Goal: Navigation & Orientation: Find specific page/section

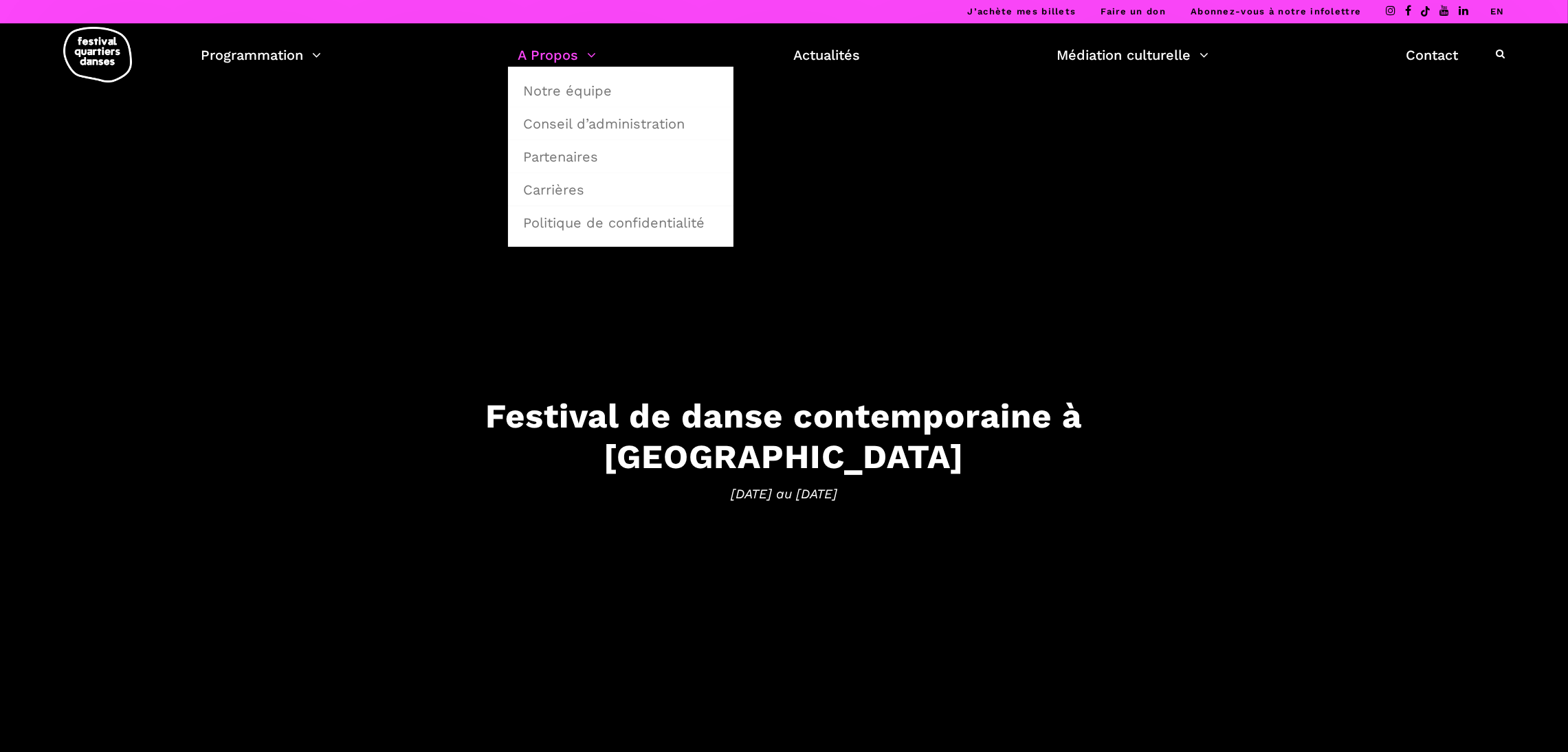
click at [556, 63] on link "A Propos" at bounding box center [557, 54] width 78 height 23
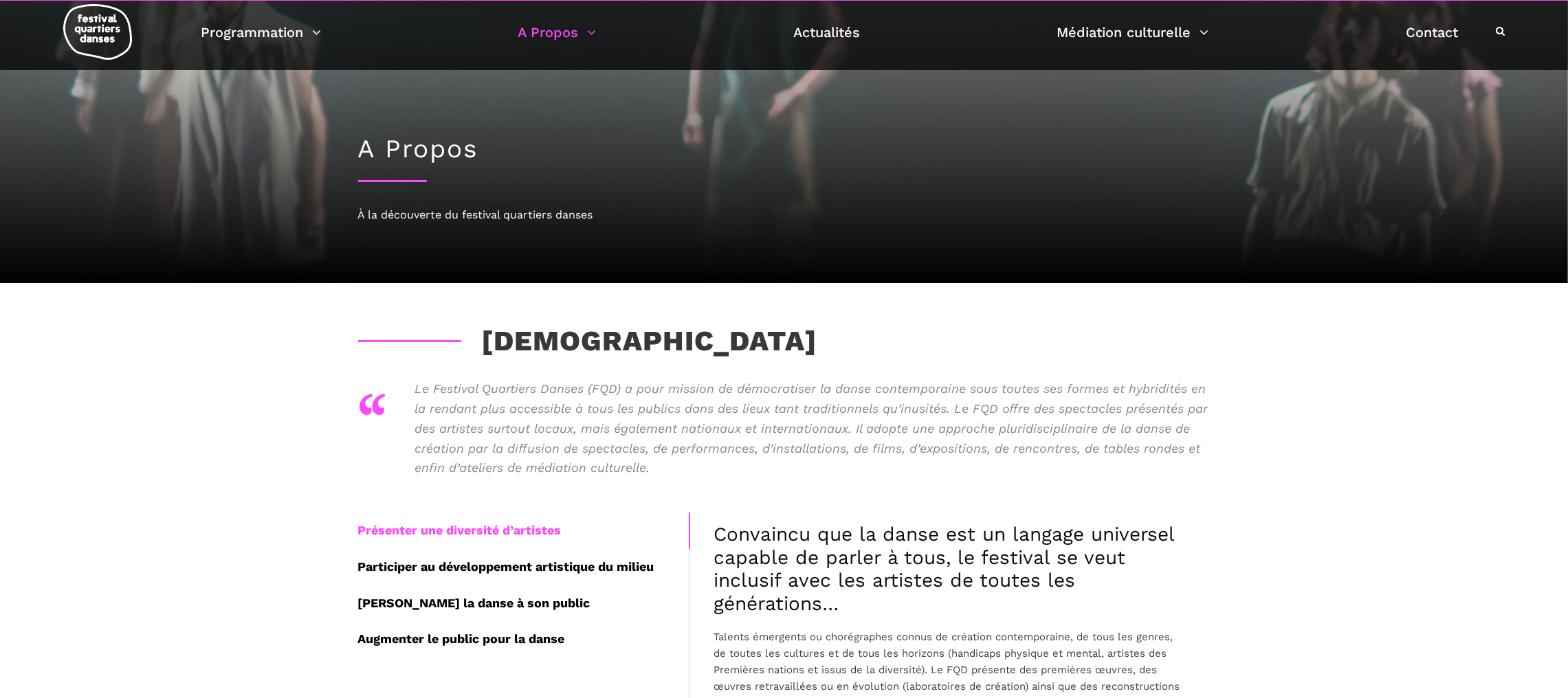
scroll to position [14, 0]
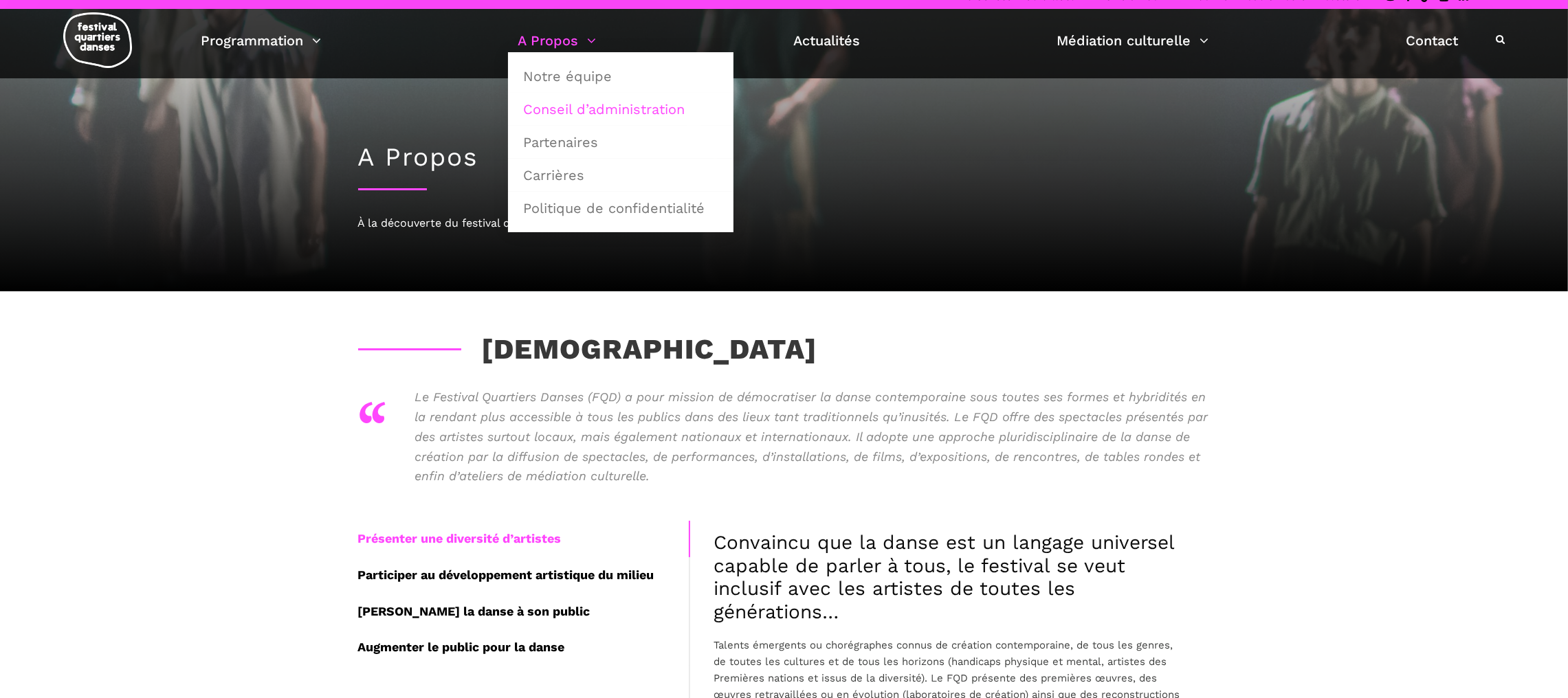
click at [582, 106] on link "Conseil d’administration" at bounding box center [621, 109] width 210 height 32
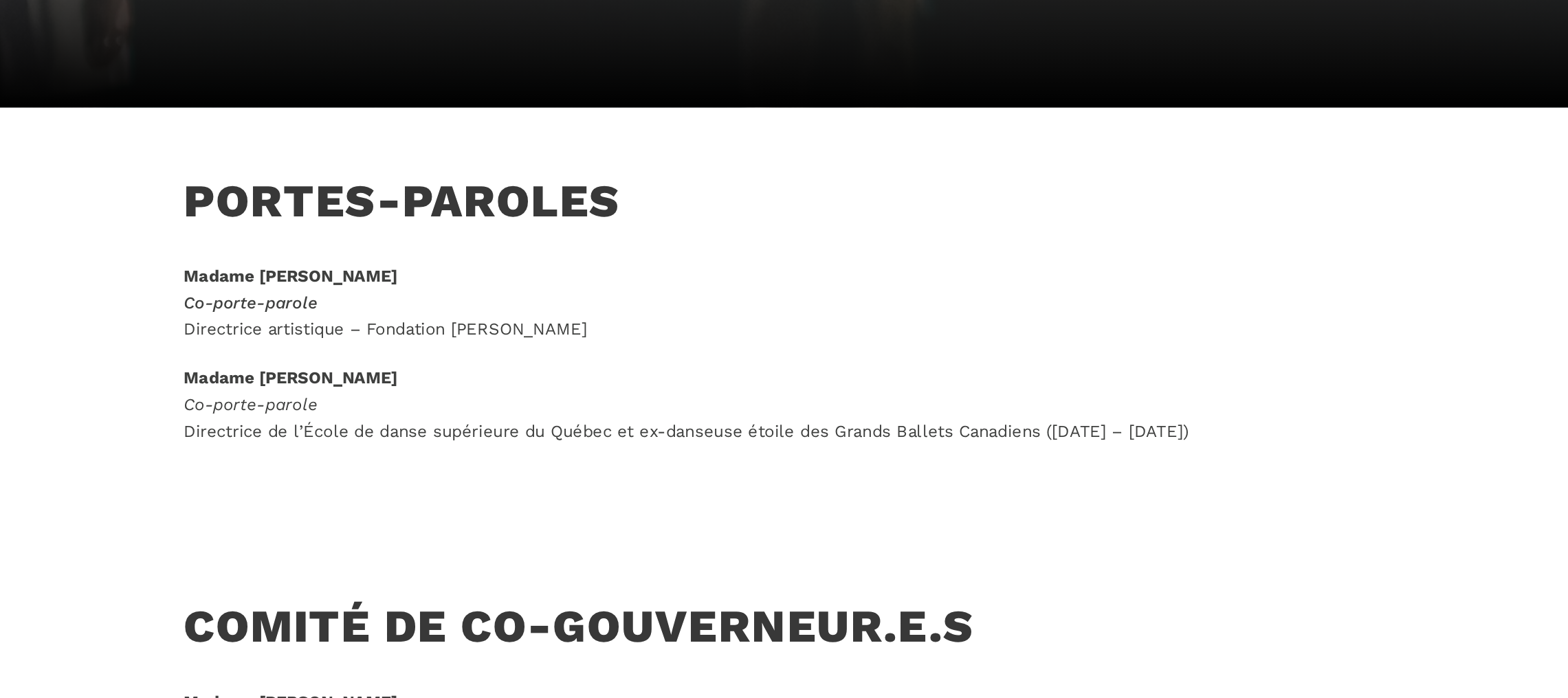
scroll to position [115, 0]
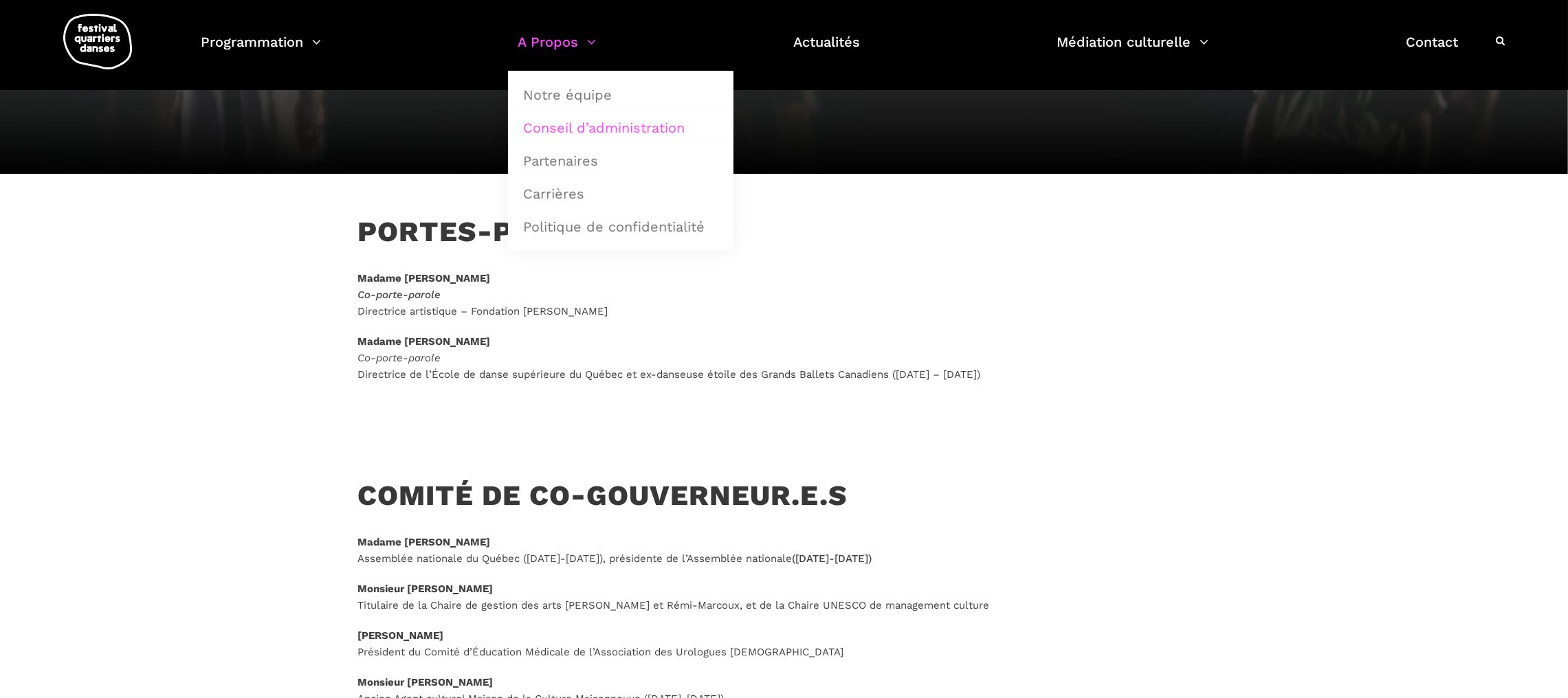
click at [543, 43] on link "A Propos" at bounding box center [557, 51] width 78 height 41
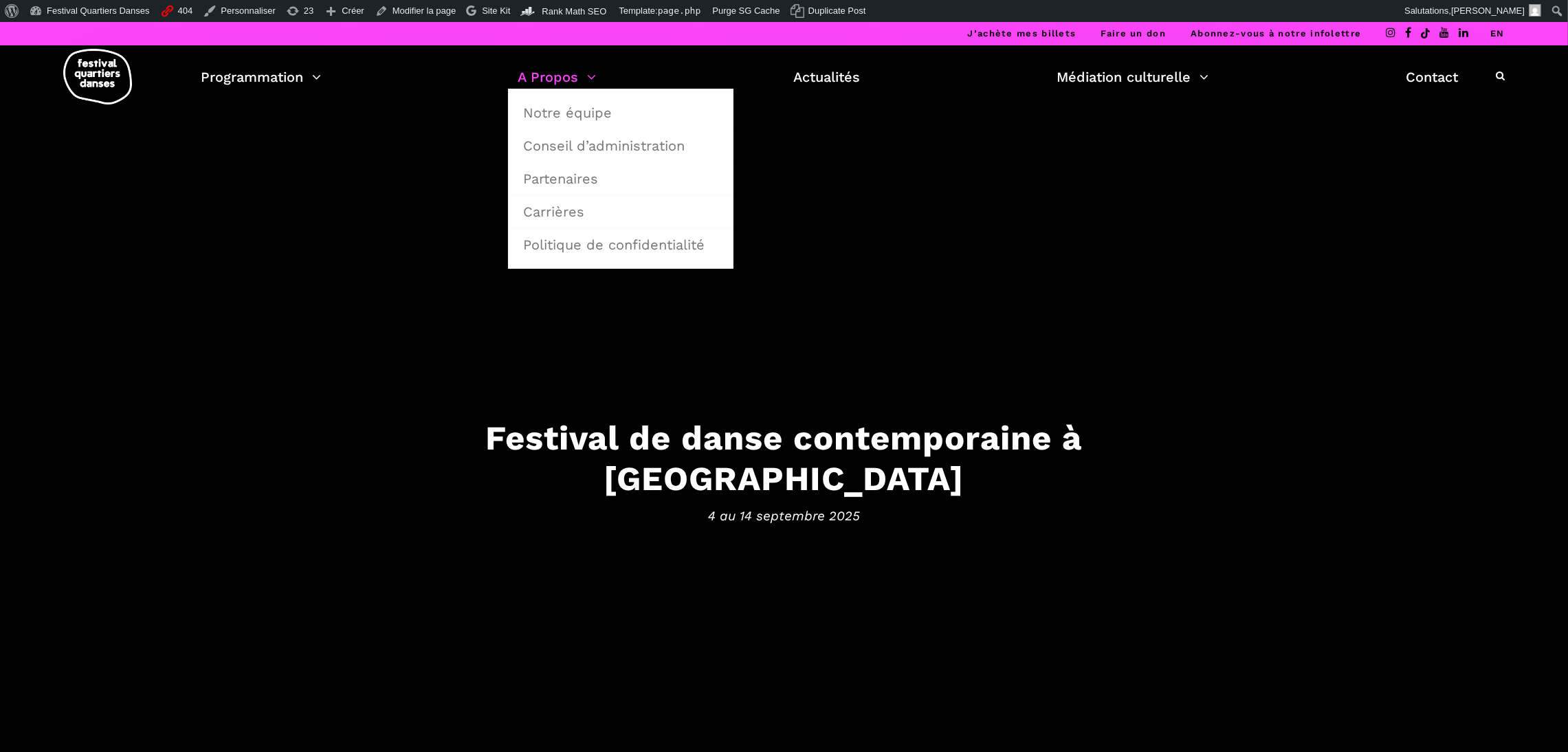
click at [539, 75] on link "A Propos" at bounding box center [557, 77] width 78 height 23
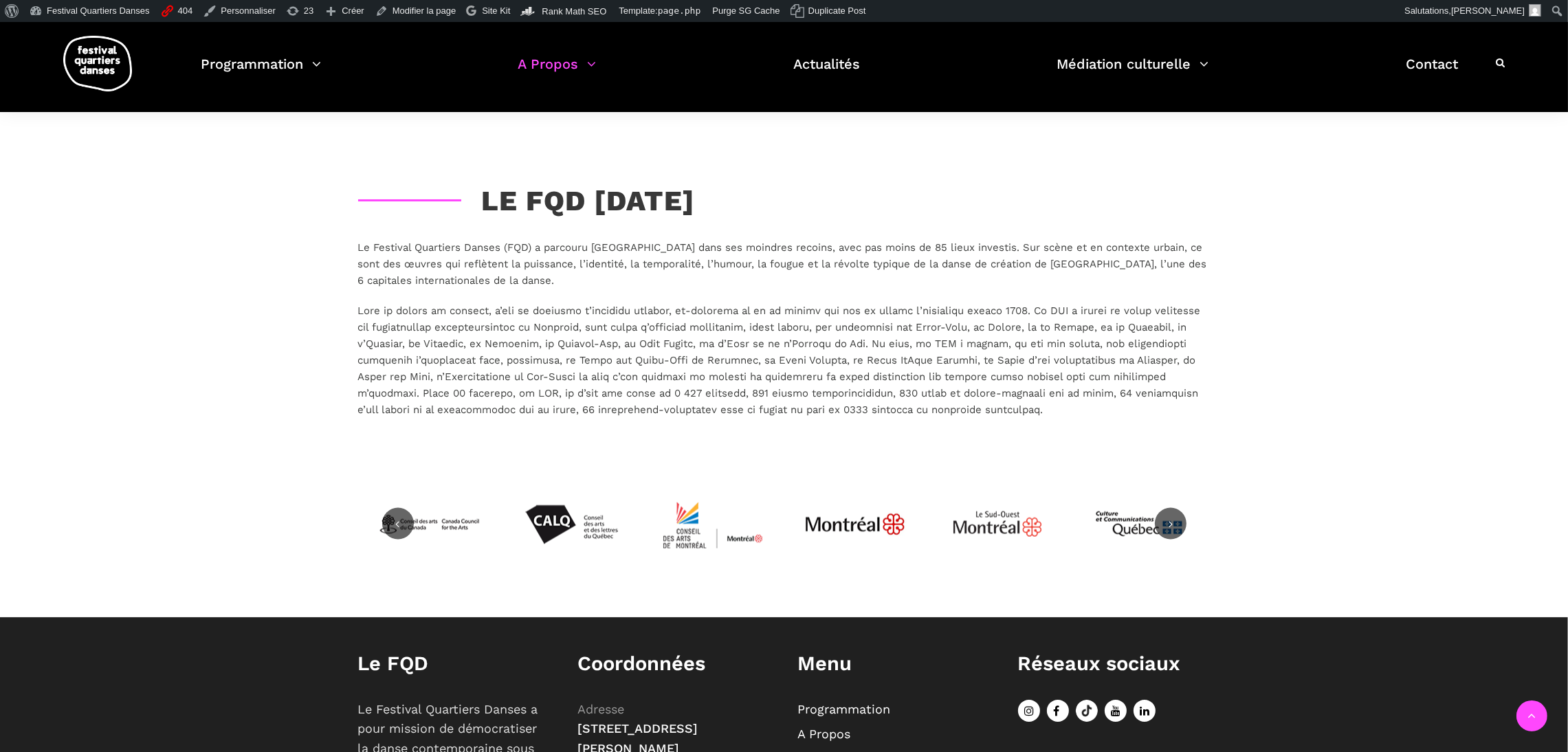
scroll to position [3126, 0]
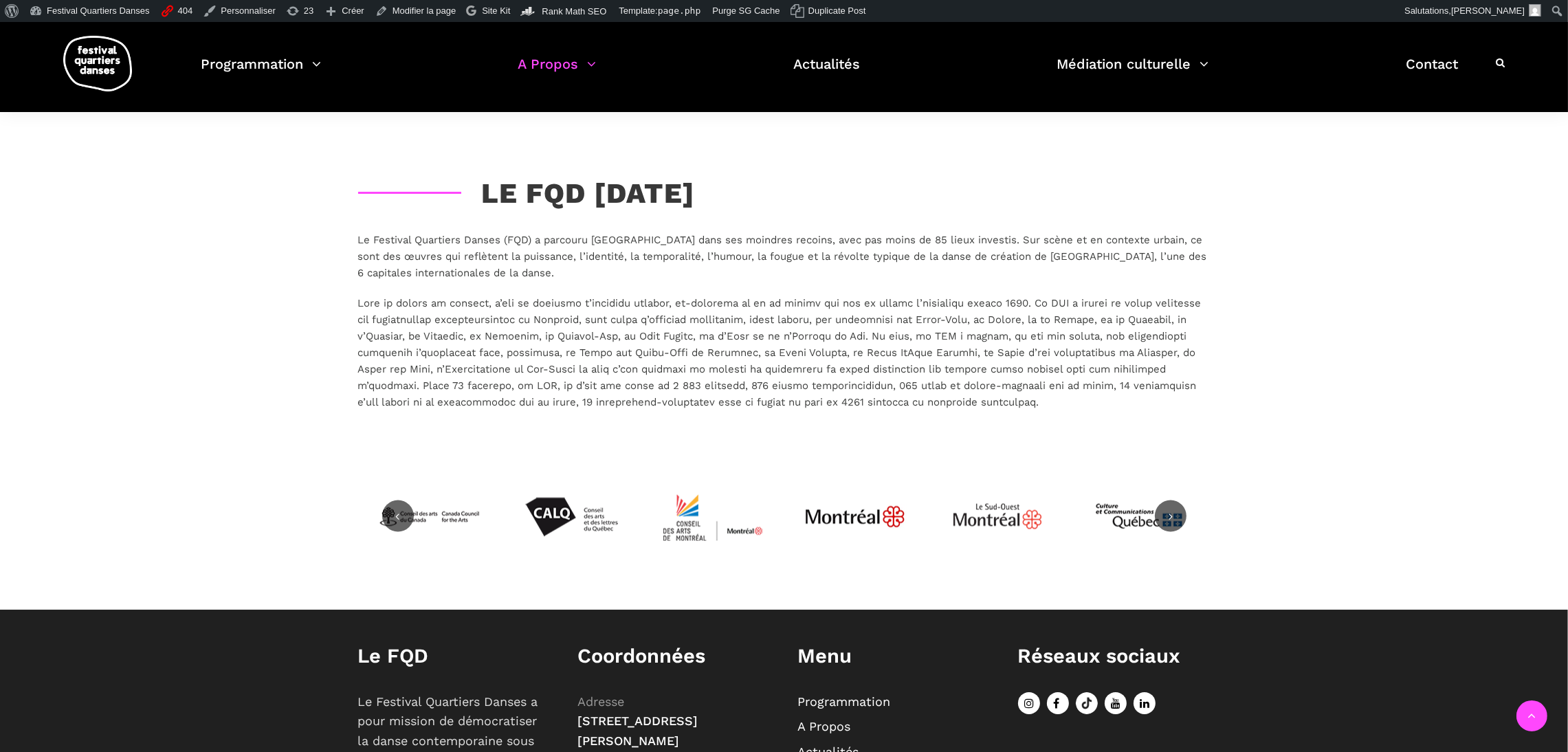
scroll to position [3282, 0]
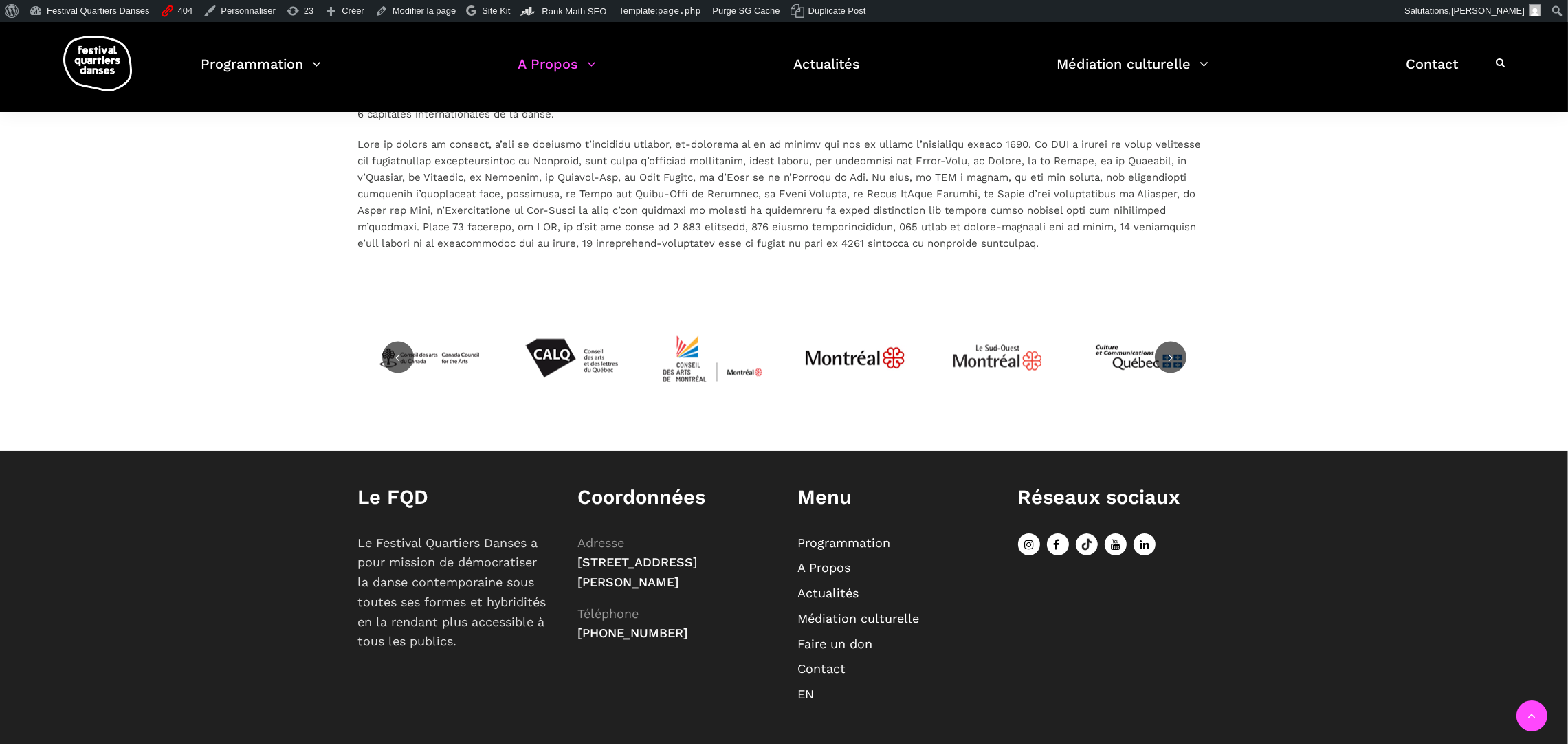
click at [809, 687] on link "EN" at bounding box center [806, 694] width 17 height 14
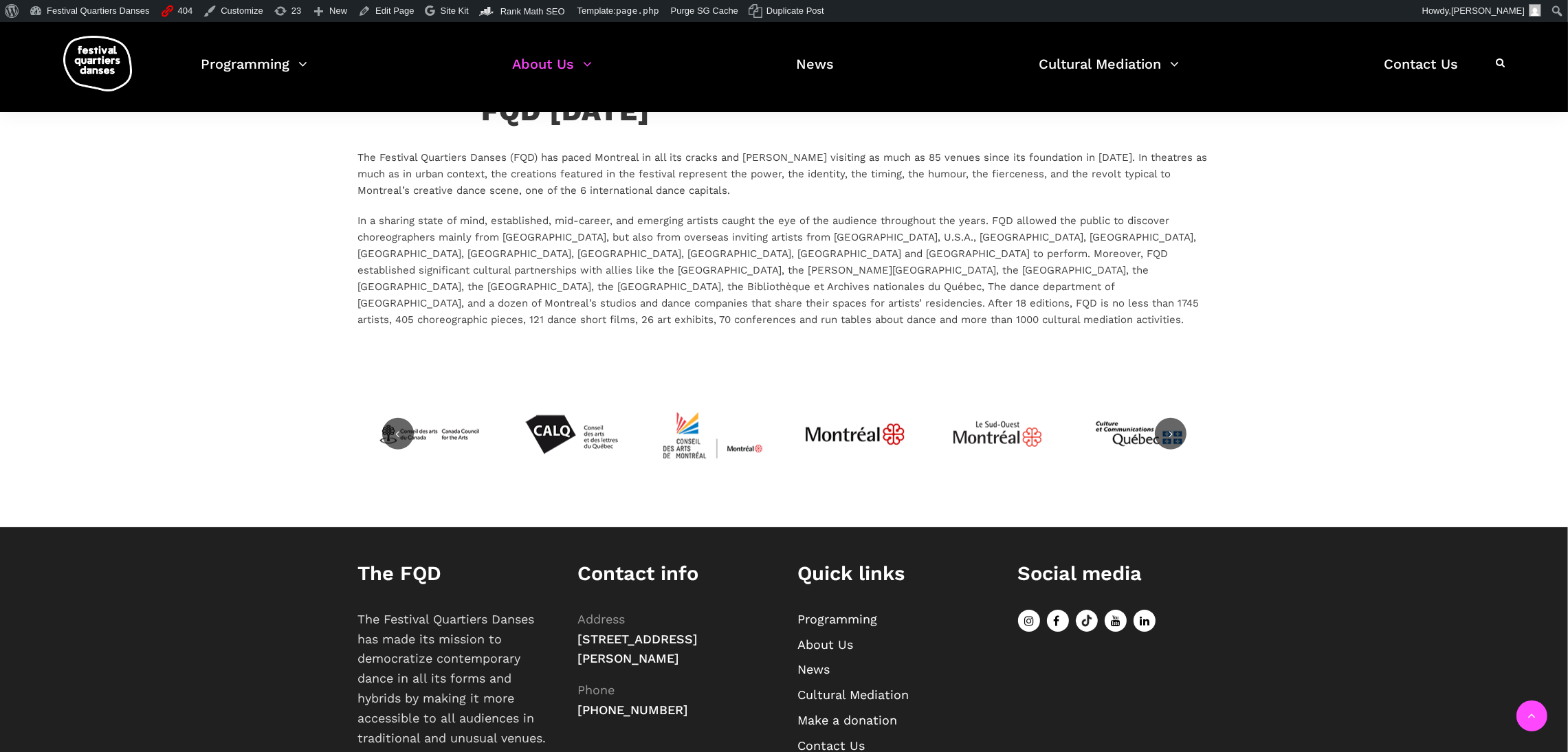
scroll to position [2284, 0]
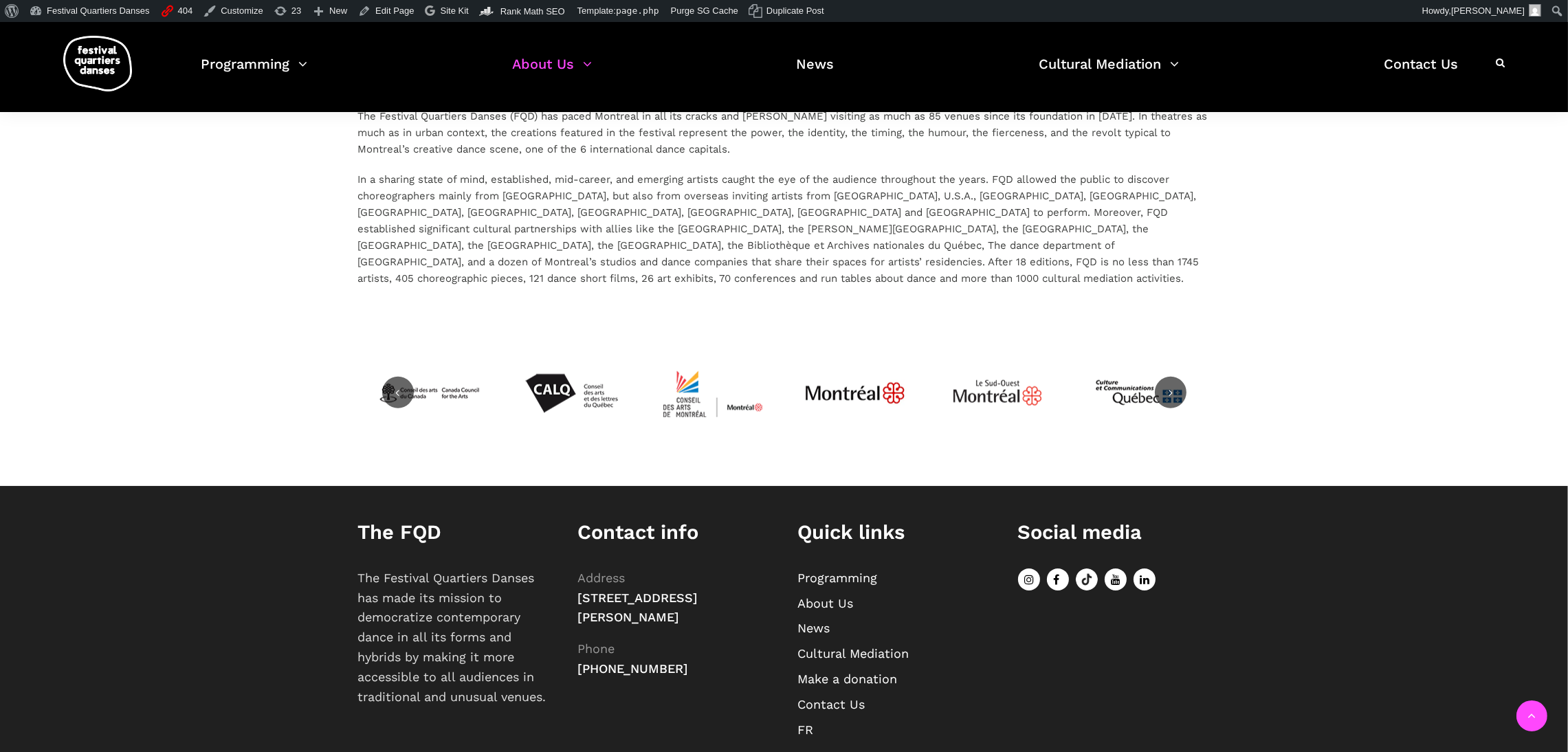
click at [809, 723] on link "FR" at bounding box center [805, 729] width 16 height 14
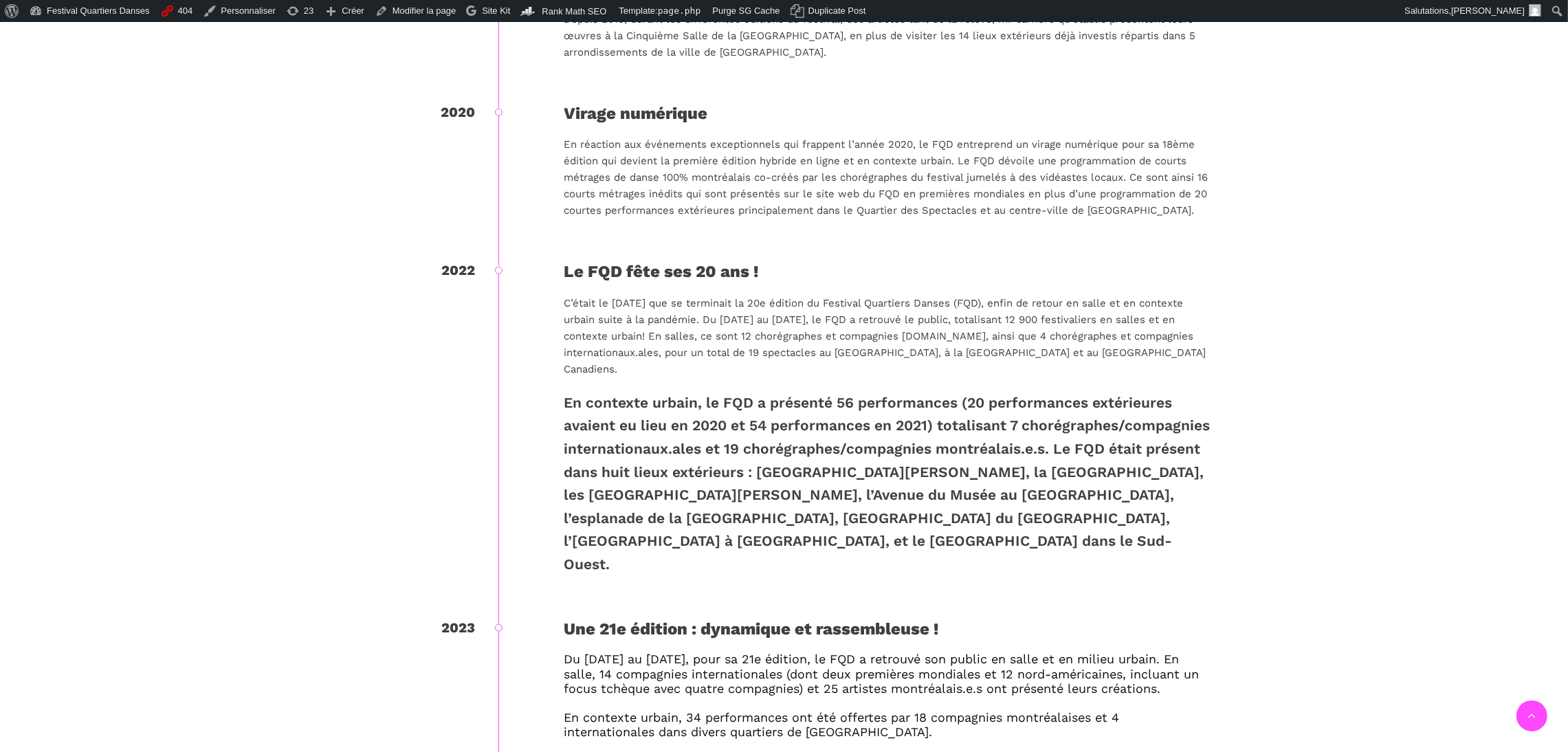
scroll to position [1951, 0]
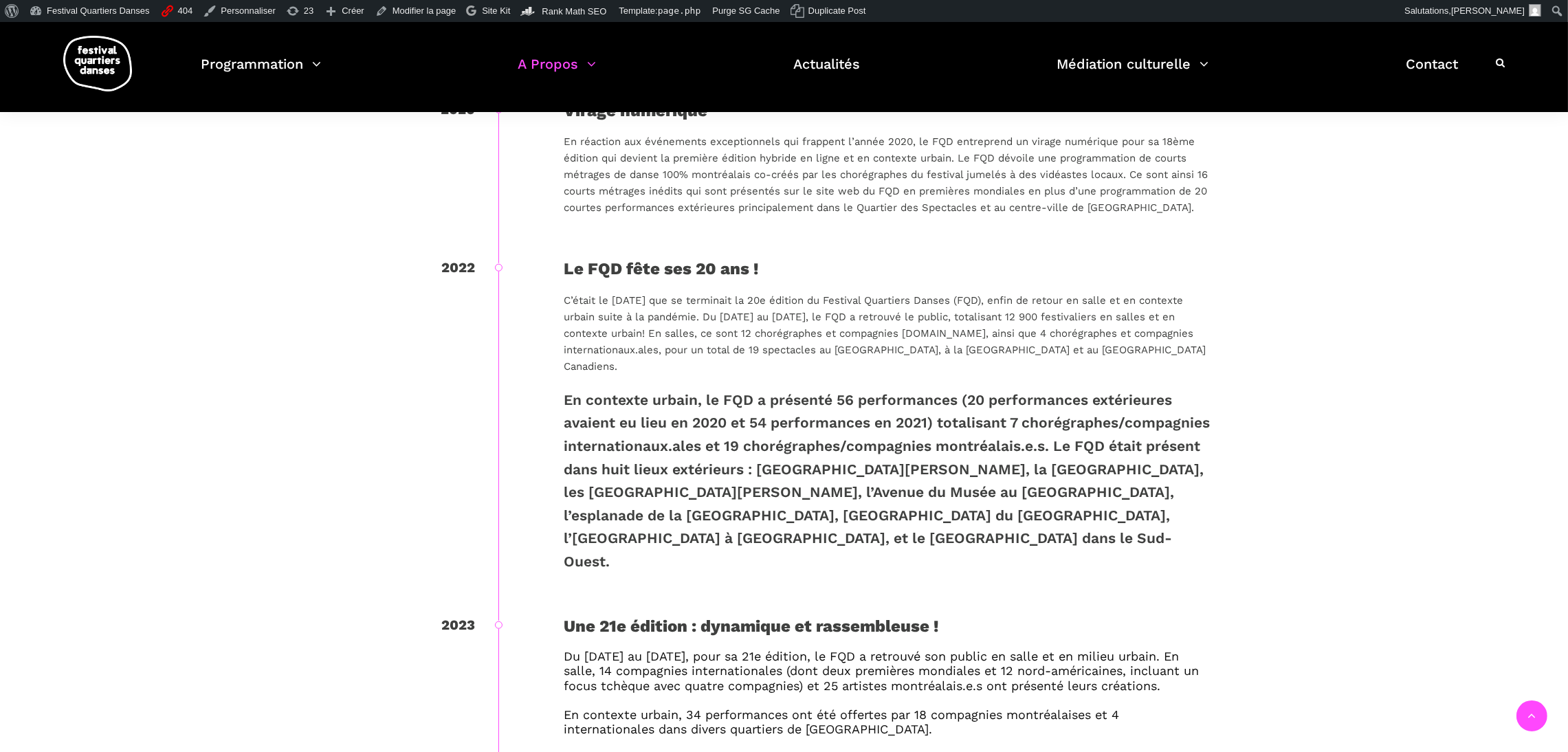
drag, startPoint x: 597, startPoint y: 282, endPoint x: 978, endPoint y: 353, distance: 387.6
click at [978, 353] on div "2022 Le FQD fête ses 20 ans ! C’était le 18 septembre que se terminait la 20e é…" at bounding box center [784, 434] width 852 height 357
copy p "C’était le 18 septembre que se terminait la 20e édition du Festival Quartiers D…"
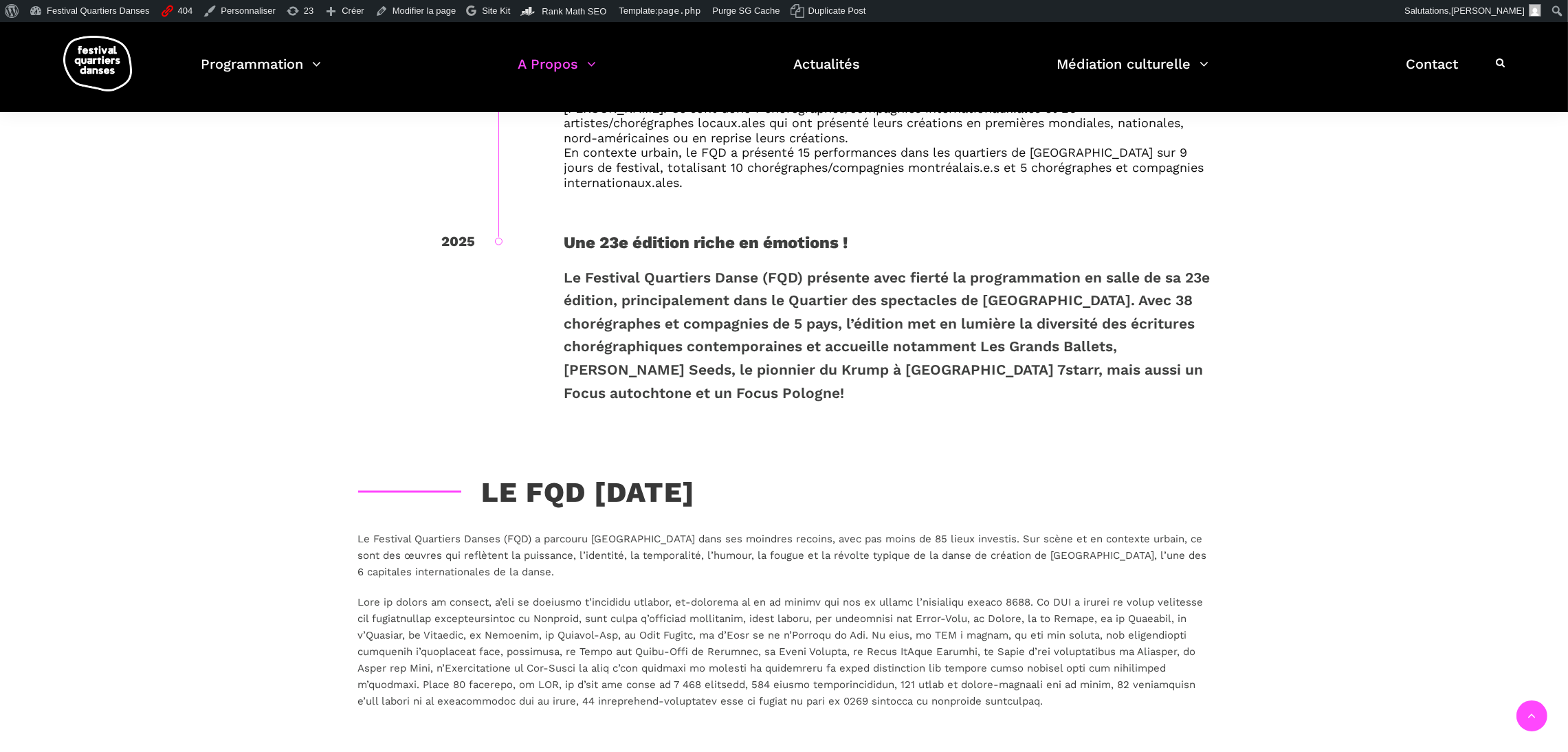
scroll to position [3282, 0]
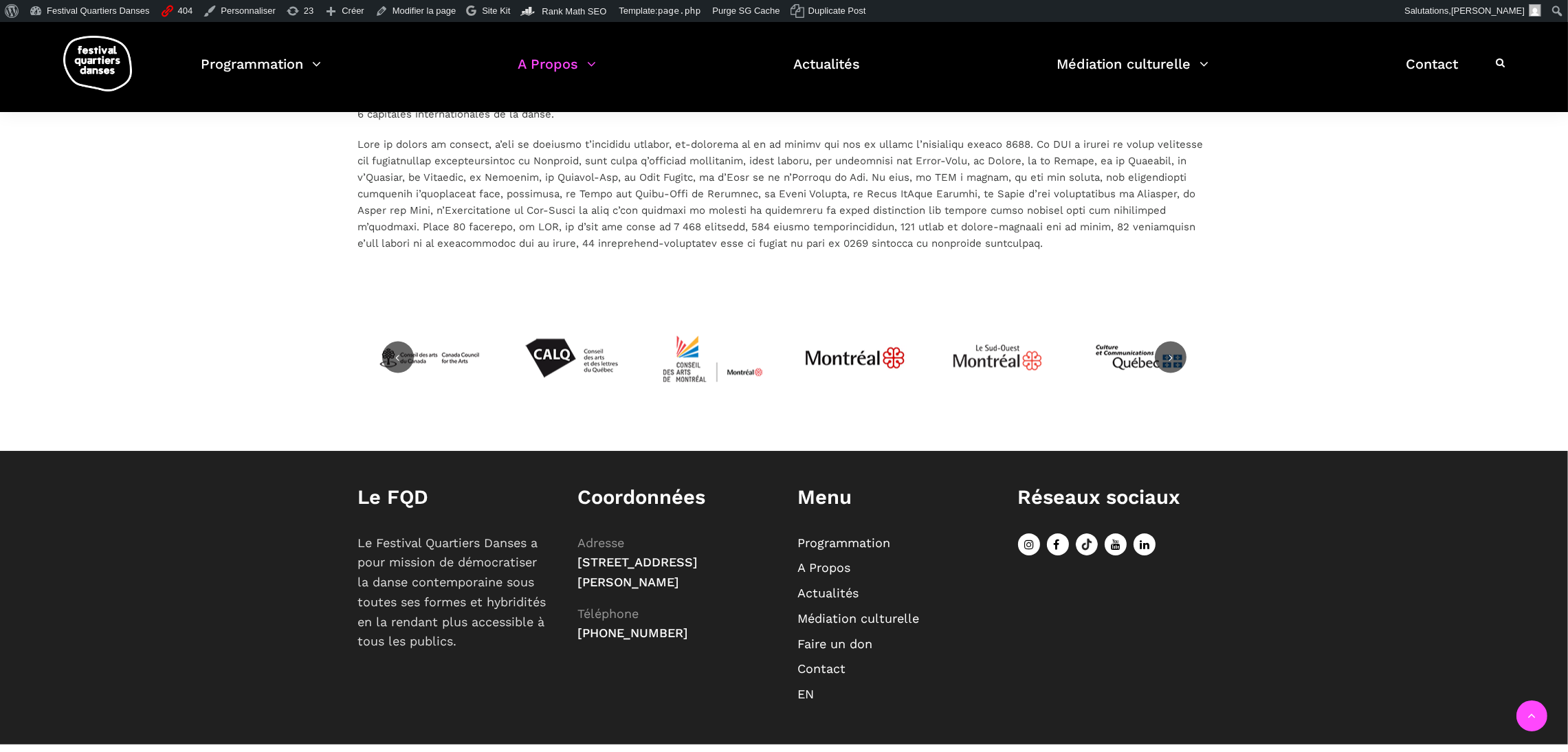
click at [804, 687] on link "EN" at bounding box center [806, 694] width 17 height 14
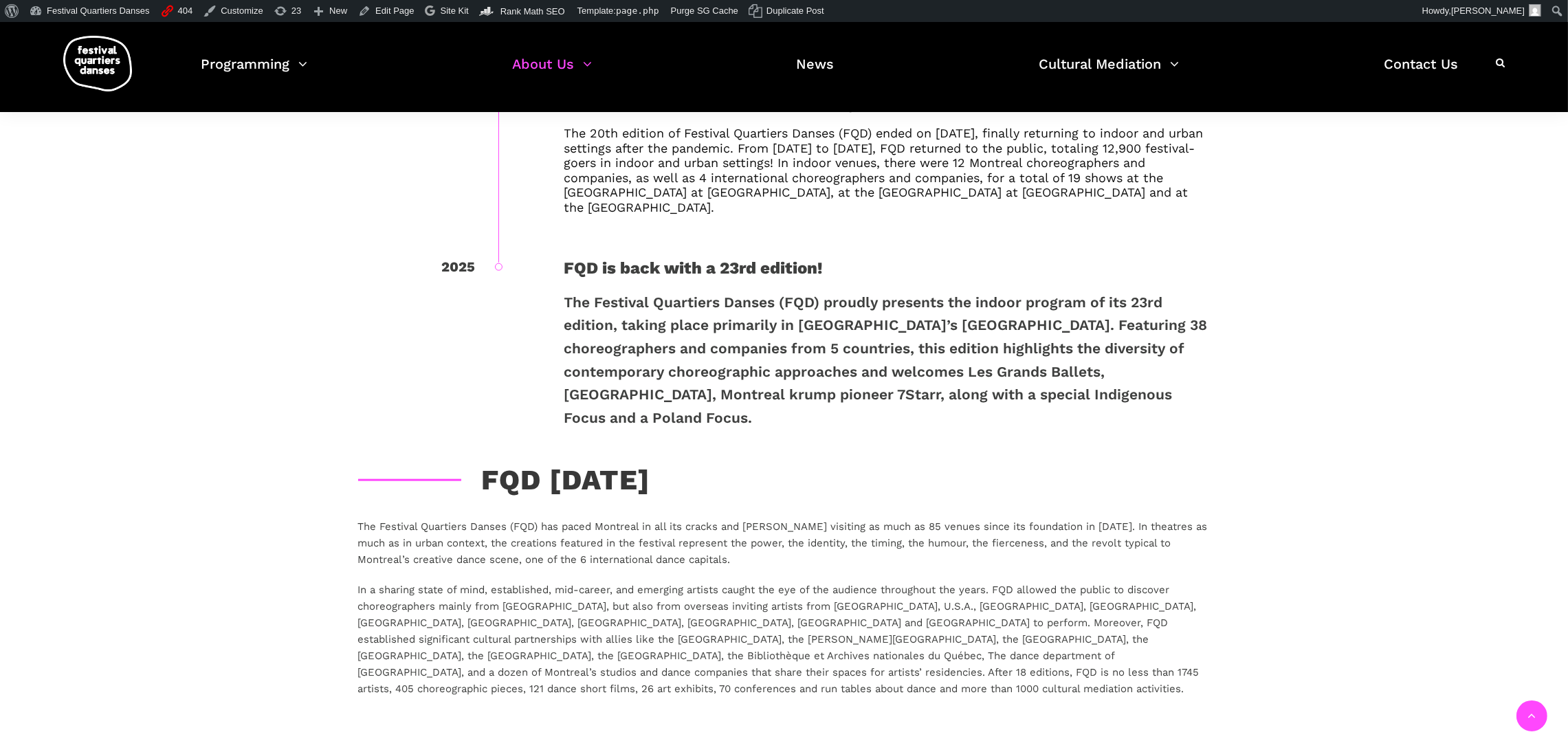
scroll to position [2110, 0]
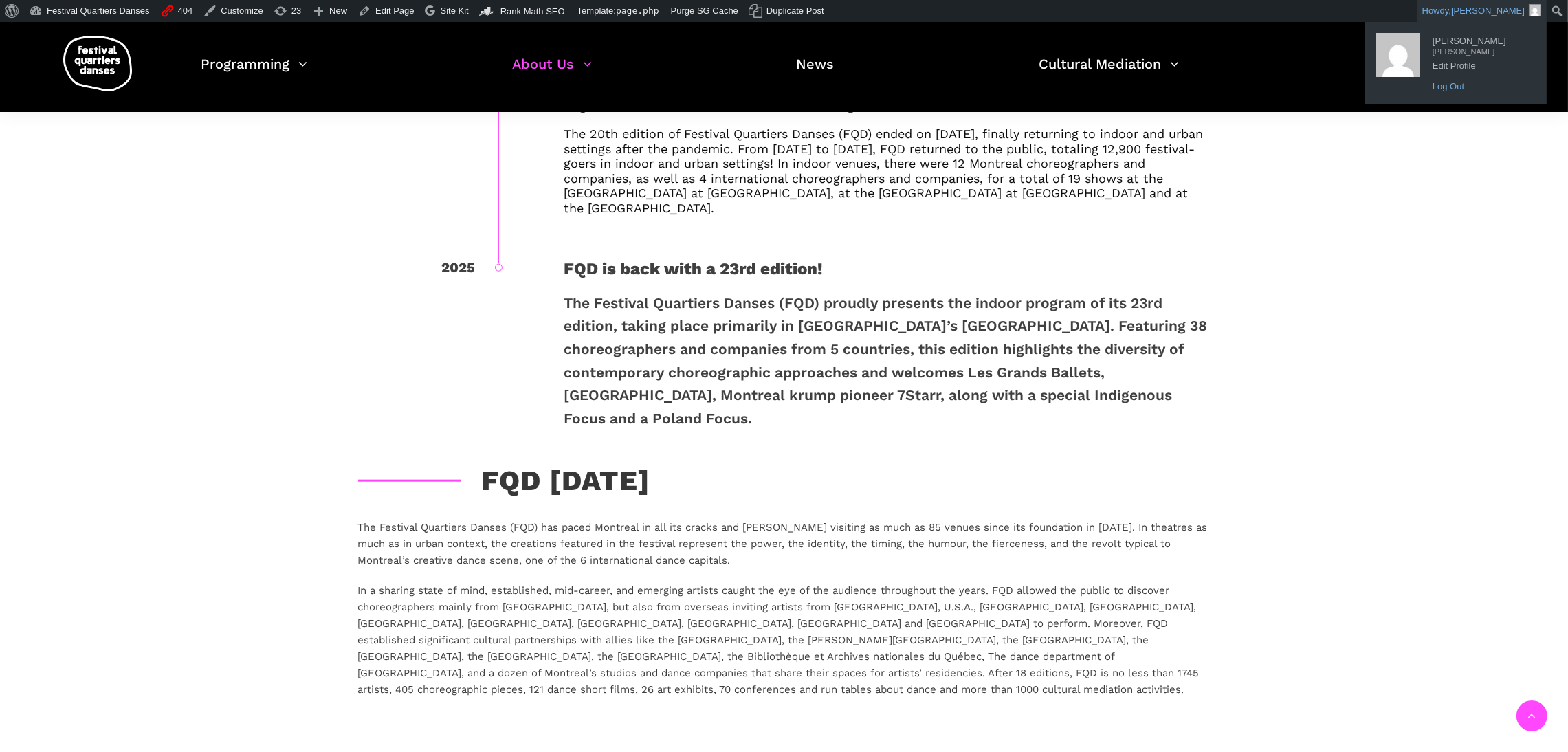
click at [1449, 84] on link "Log Out" at bounding box center [1481, 87] width 110 height 18
